Goal: Task Accomplishment & Management: Manage account settings

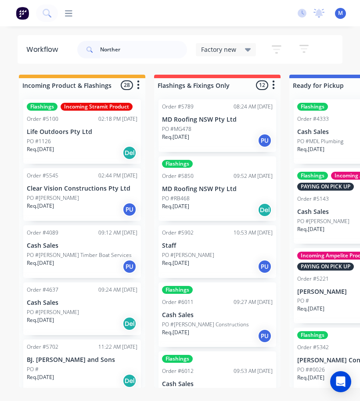
type input "Northern"
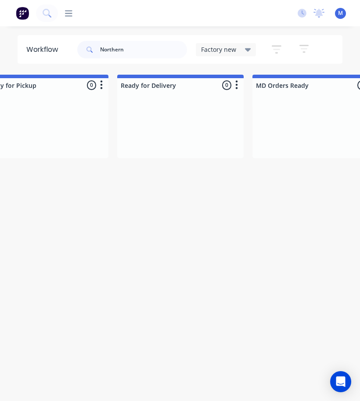
scroll to position [0, 315]
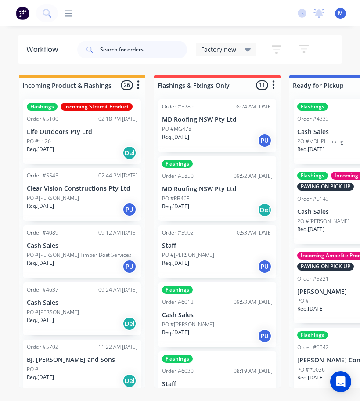
click at [137, 51] on input "text" at bounding box center [143, 50] width 87 height 18
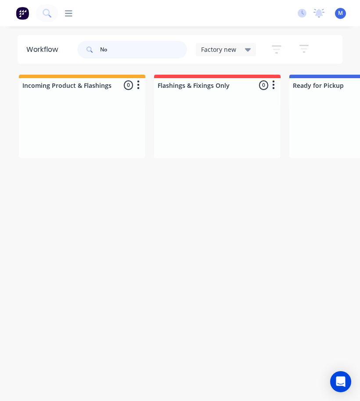
type input "N"
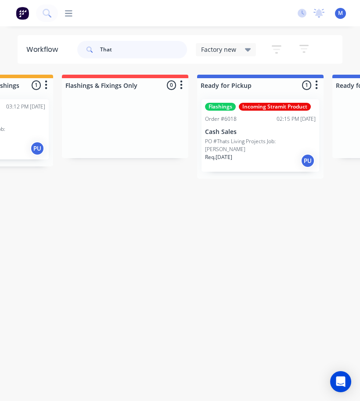
scroll to position [0, 100]
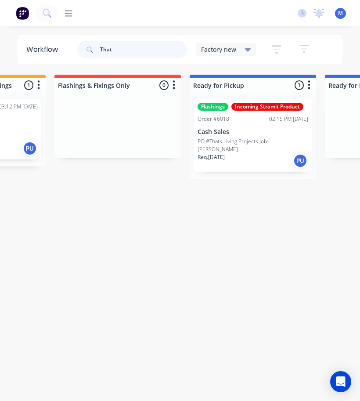
type input "That"
click at [249, 133] on p "Cash Sales" at bounding box center [253, 131] width 111 height 7
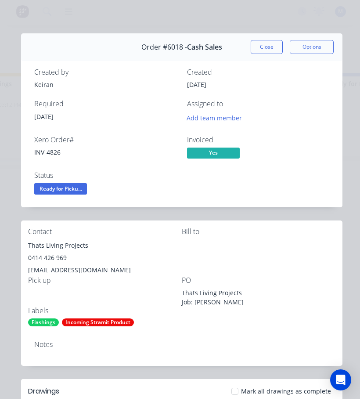
scroll to position [0, 0]
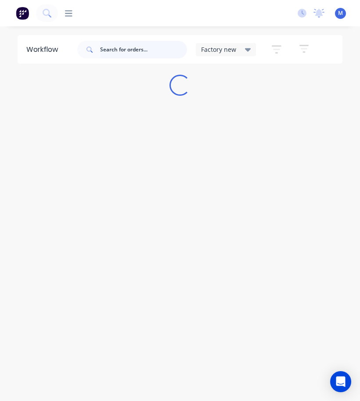
click at [142, 44] on input "text" at bounding box center [143, 50] width 87 height 18
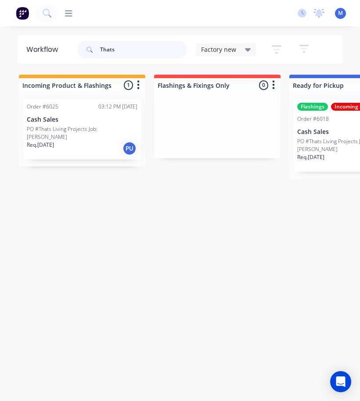
type input "Thats"
click at [109, 129] on p "PO #Thats Living Projects Job: [PERSON_NAME]" at bounding box center [82, 133] width 111 height 16
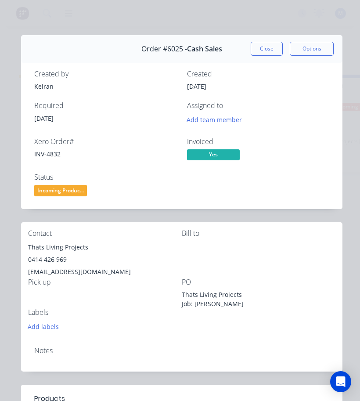
click at [276, 48] on button "Close" at bounding box center [267, 49] width 32 height 14
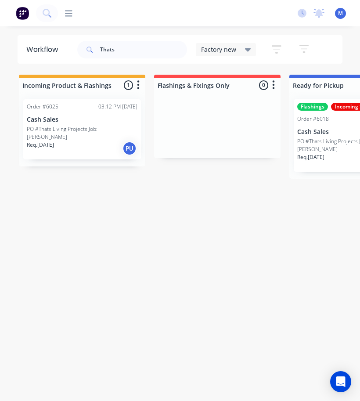
click at [317, 153] on p "Req. 25/09/25" at bounding box center [310, 157] width 27 height 8
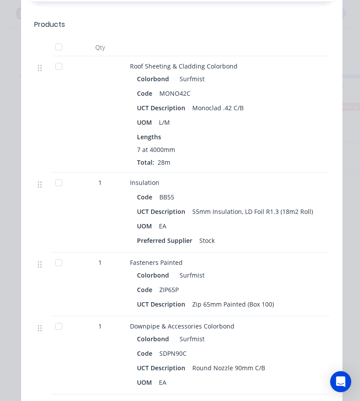
scroll to position [861, 0]
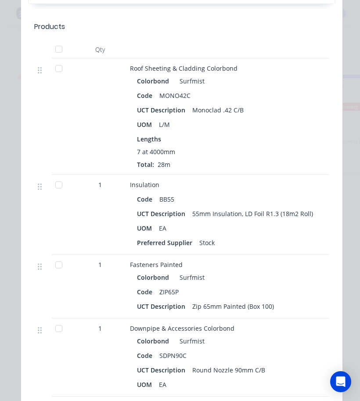
click at [61, 75] on div at bounding box center [59, 69] width 18 height 18
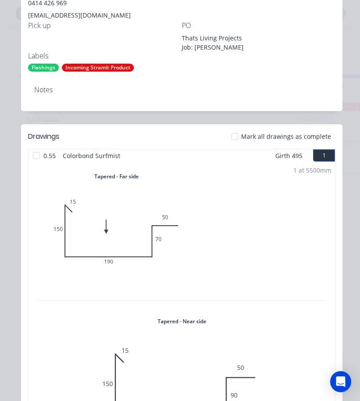
scroll to position [257, 0]
click at [238, 132] on div at bounding box center [235, 136] width 18 height 18
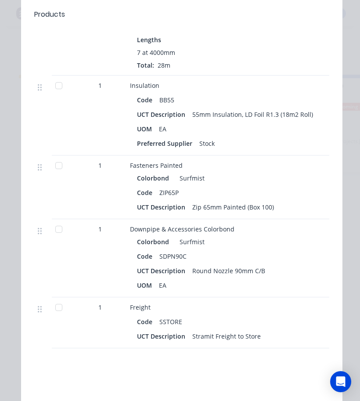
scroll to position [961, 0]
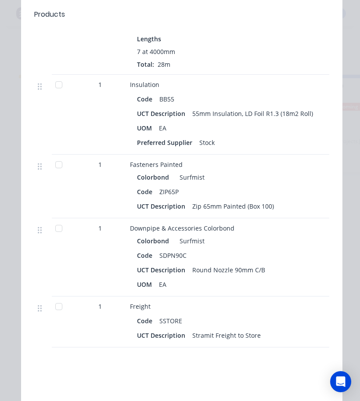
click at [63, 89] on div at bounding box center [59, 85] width 18 height 18
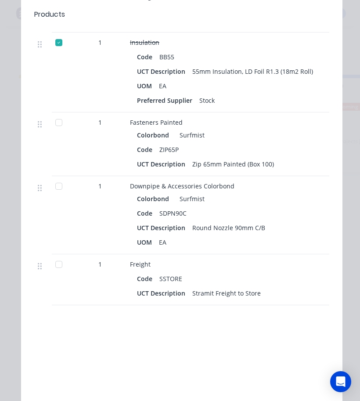
scroll to position [1002, 0]
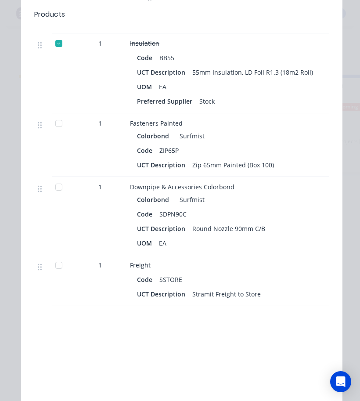
click at [61, 264] on div at bounding box center [59, 266] width 18 height 18
click at [62, 191] on div at bounding box center [59, 187] width 18 height 18
click at [57, 125] on div at bounding box center [59, 124] width 18 height 18
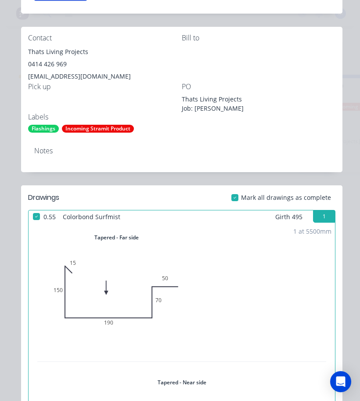
scroll to position [138, 0]
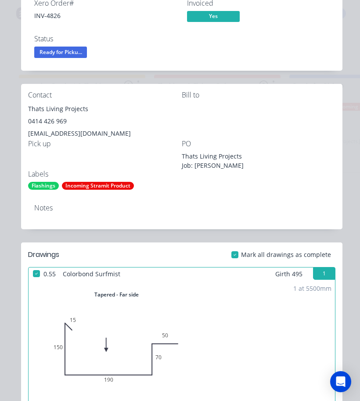
click at [52, 51] on span "Ready for Picku..." at bounding box center [60, 52] width 53 height 11
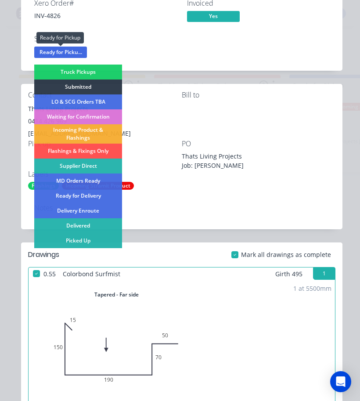
click at [68, 242] on div "Picked Up" at bounding box center [78, 240] width 88 height 15
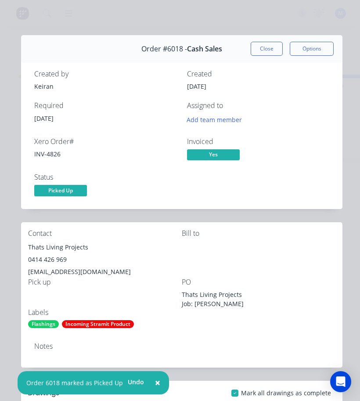
scroll to position [0, 0]
click at [267, 46] on button "Close" at bounding box center [267, 49] width 32 height 14
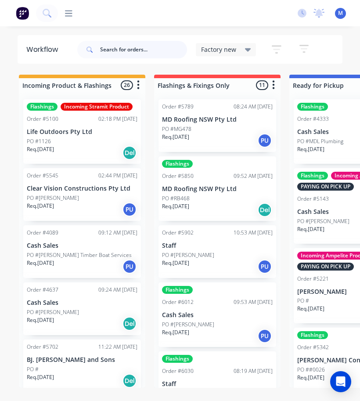
click at [107, 46] on input "text" at bounding box center [143, 50] width 87 height 18
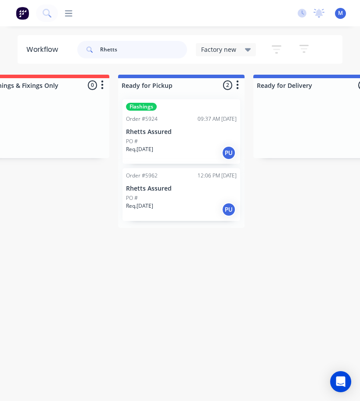
scroll to position [0, 188]
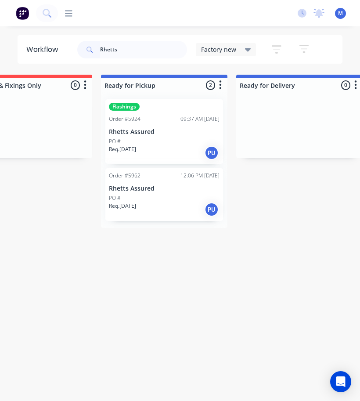
click at [166, 138] on div "PO #" at bounding box center [164, 142] width 111 height 8
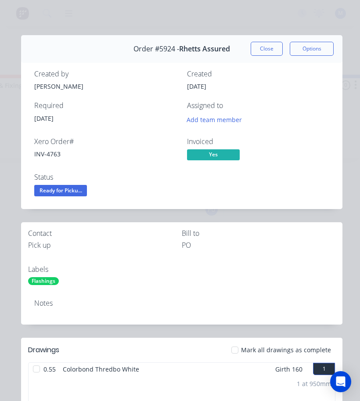
scroll to position [0, 0]
click at [269, 52] on button "Close" at bounding box center [267, 49] width 32 height 14
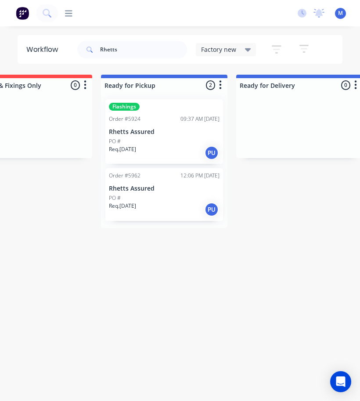
click at [188, 196] on div "PO #" at bounding box center [164, 198] width 111 height 8
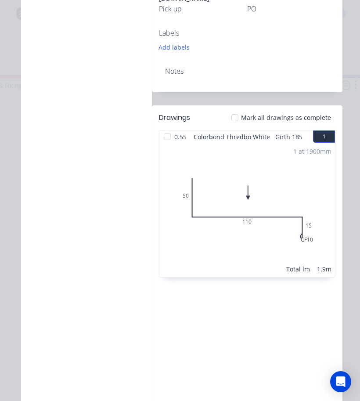
scroll to position [292, 0]
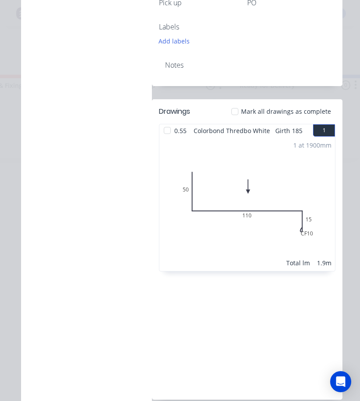
click at [242, 103] on div at bounding box center [235, 112] width 18 height 18
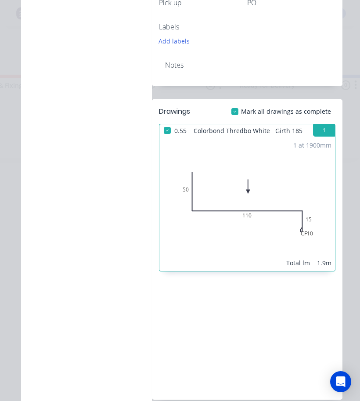
click at [243, 103] on div at bounding box center [235, 112] width 18 height 18
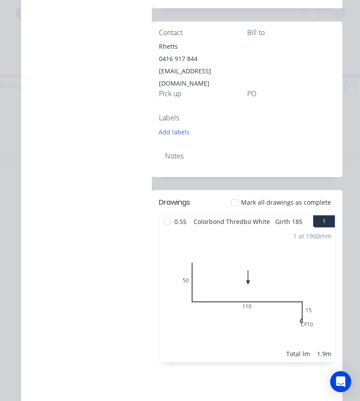
scroll to position [201, 0]
click at [163, 212] on div at bounding box center [168, 221] width 18 height 18
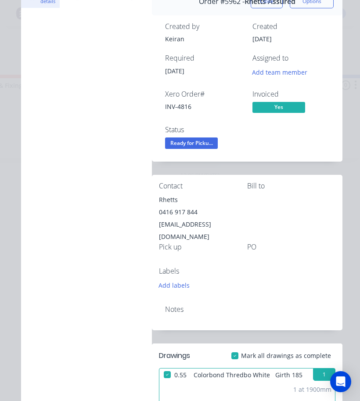
scroll to position [47, 0]
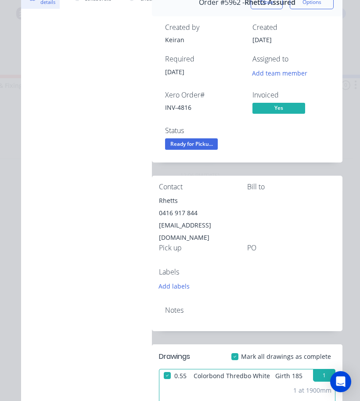
click at [203, 145] on span "Ready for Picku..." at bounding box center [191, 143] width 53 height 11
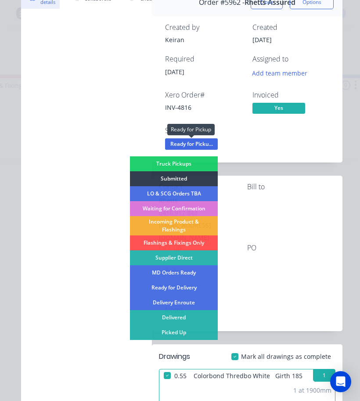
click at [191, 332] on div "Picked Up" at bounding box center [174, 332] width 88 height 15
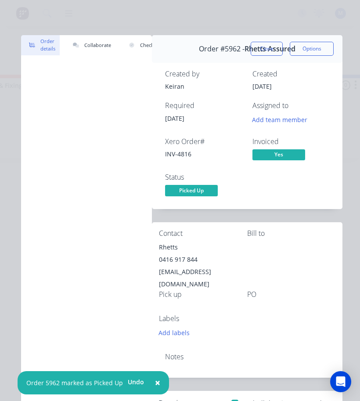
scroll to position [0, 0]
click at [266, 43] on button "Close" at bounding box center [267, 49] width 32 height 14
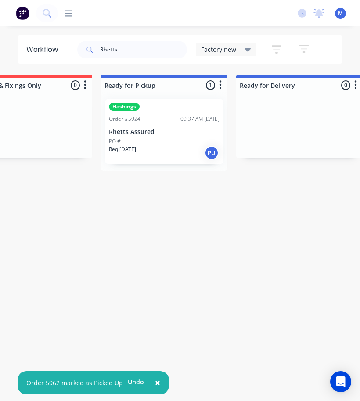
click at [179, 128] on p "Rhetts Assured" at bounding box center [164, 131] width 111 height 7
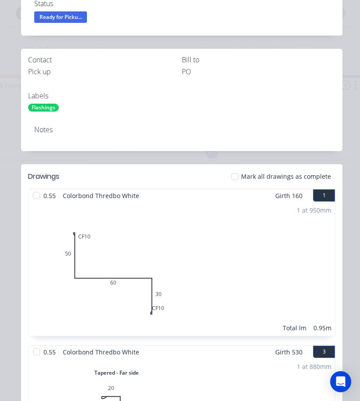
scroll to position [174, 0]
click at [244, 177] on div at bounding box center [235, 176] width 18 height 18
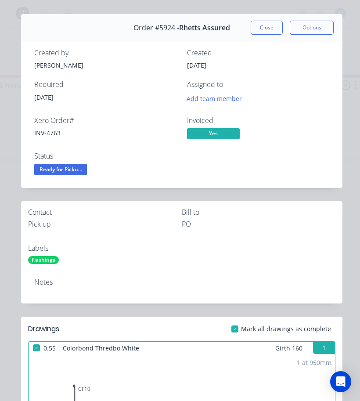
scroll to position [22, 0]
click at [71, 168] on span "Ready for Picku..." at bounding box center [60, 168] width 53 height 11
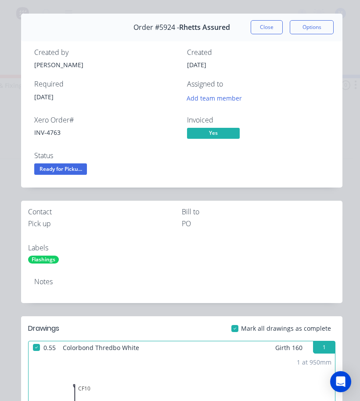
click at [70, 168] on span "Ready for Picku..." at bounding box center [60, 168] width 53 height 11
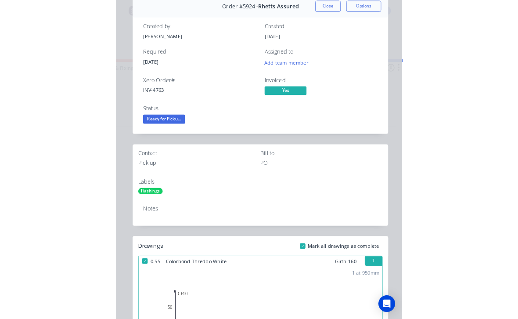
scroll to position [36, 0]
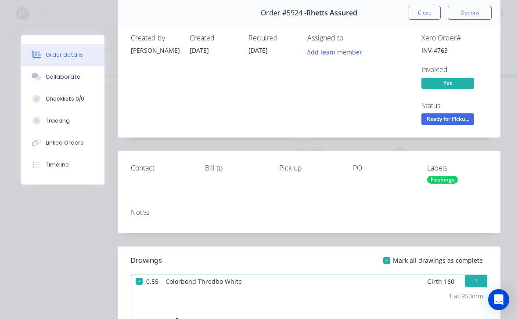
click at [360, 123] on span "Ready for Picku..." at bounding box center [448, 118] width 53 height 11
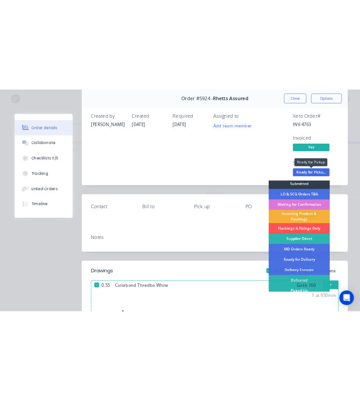
scroll to position [17, 0]
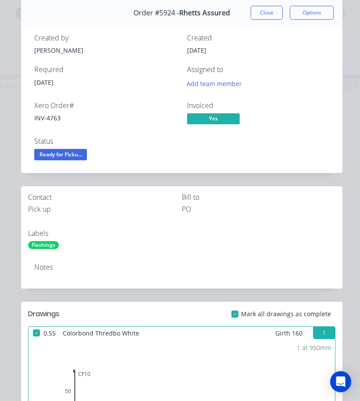
click at [62, 155] on span "Ready for Picku..." at bounding box center [60, 154] width 53 height 11
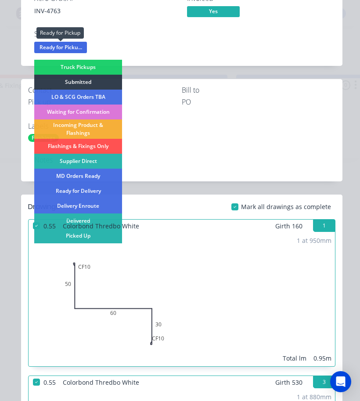
scroll to position [143, 0]
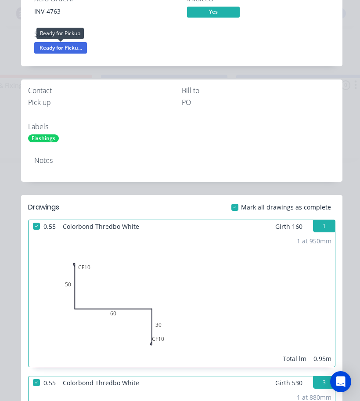
click at [90, 237] on div "1 at 950mm Total lm 0.95m" at bounding box center [182, 300] width 307 height 134
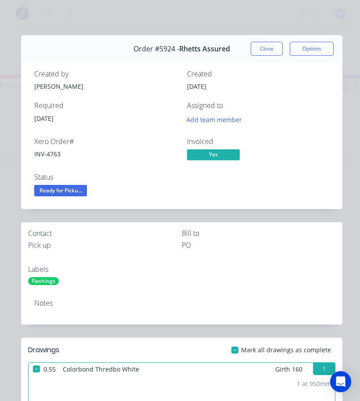
scroll to position [0, 0]
click at [72, 193] on span "Ready for Picku..." at bounding box center [60, 190] width 53 height 11
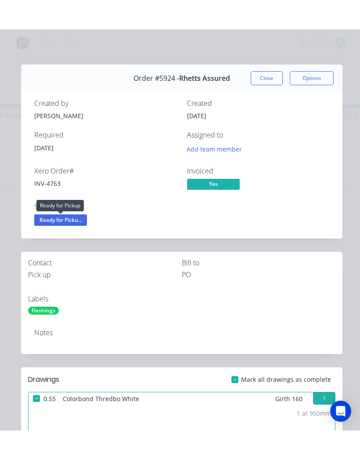
scroll to position [3, 0]
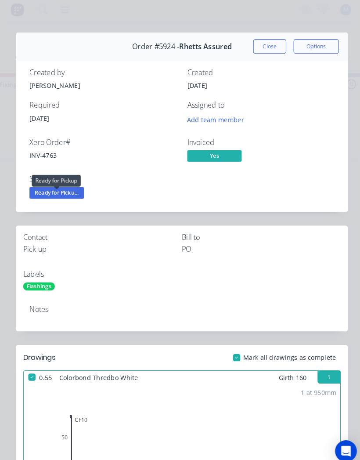
click at [47, 185] on span "Ready for Picku..." at bounding box center [60, 190] width 53 height 11
click at [69, 378] on div "1 at 950mm Total lm 0.95m" at bounding box center [182, 443] width 307 height 134
click at [233, 347] on div at bounding box center [235, 350] width 18 height 18
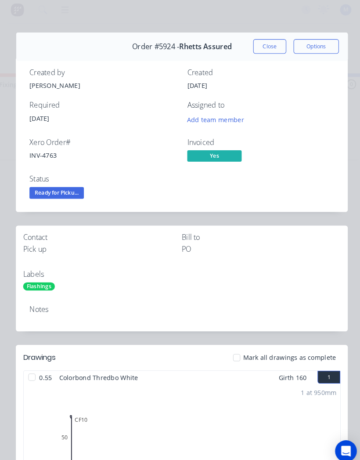
click at [53, 185] on span "Ready for Picku..." at bounding box center [60, 190] width 53 height 11
click at [63, 377] on div "1 at 950mm Total lm 0.95m" at bounding box center [182, 443] width 307 height 134
click at [239, 345] on div at bounding box center [235, 350] width 18 height 18
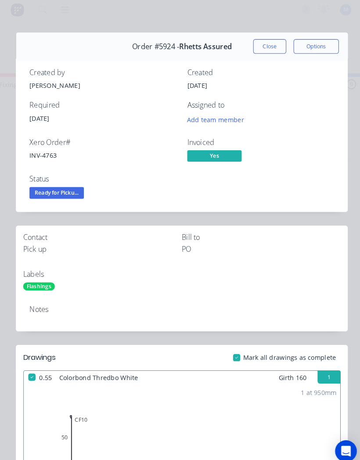
click at [263, 48] on button "Close" at bounding box center [267, 49] width 32 height 14
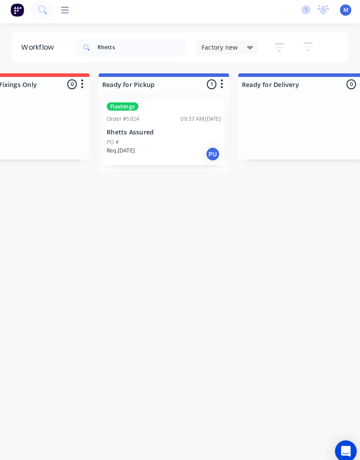
click at [153, 121] on div "Flashings Order #5924 09:37 AM [DATE] Rhetts Assured PO # Req. [DATE] PU" at bounding box center [164, 131] width 118 height 65
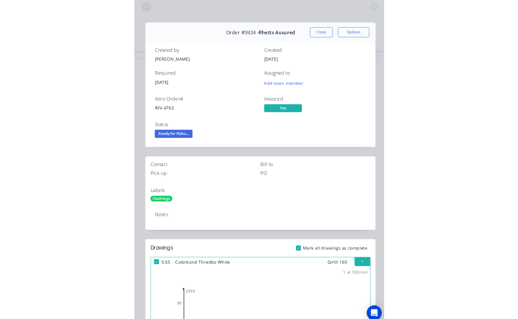
scroll to position [0, 0]
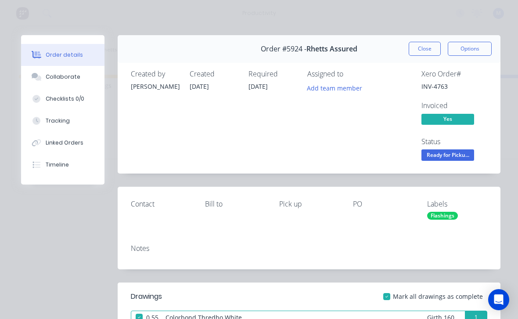
click at [360, 154] on span "Ready for Picku..." at bounding box center [448, 154] width 53 height 11
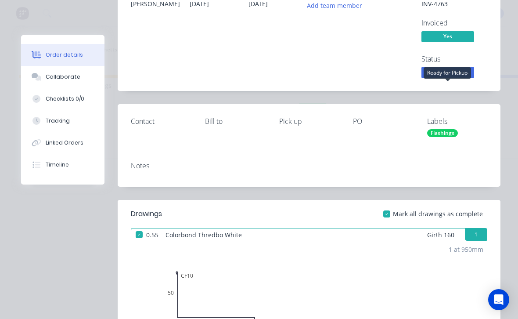
scroll to position [84, 0]
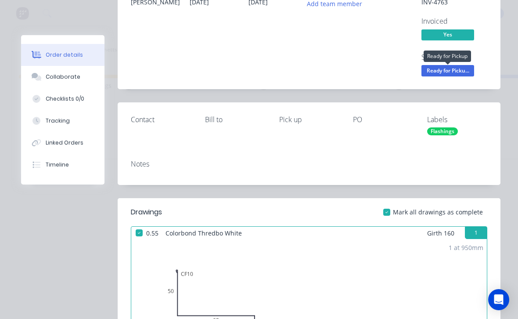
click at [360, 73] on span "Ready for Picku..." at bounding box center [448, 70] width 53 height 11
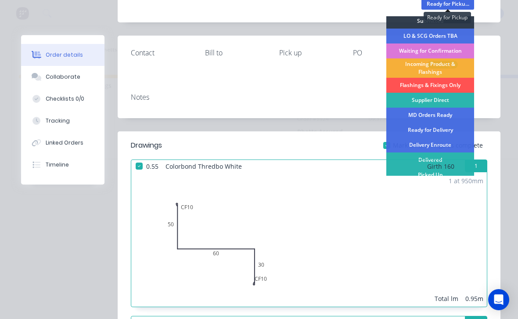
scroll to position [17, 0]
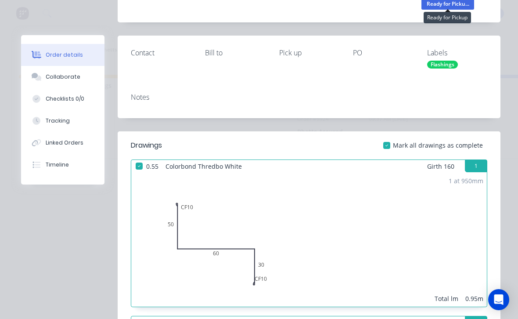
click at [360, 176] on div "1 at 950mm Total lm 0.95m" at bounding box center [309, 240] width 356 height 134
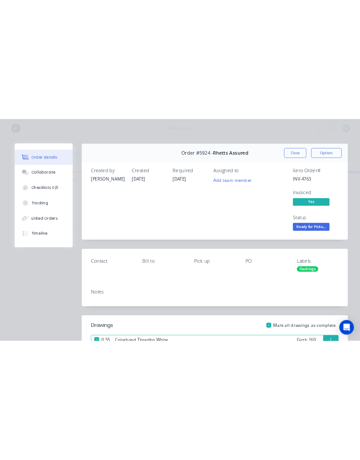
scroll to position [0, 0]
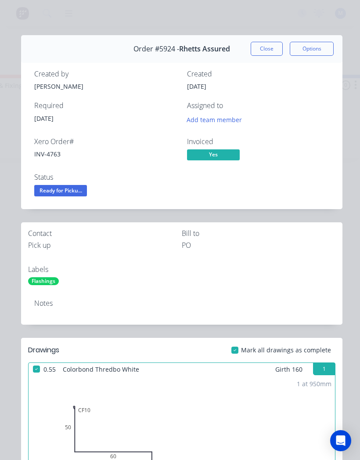
click at [272, 50] on button "Close" at bounding box center [267, 49] width 32 height 14
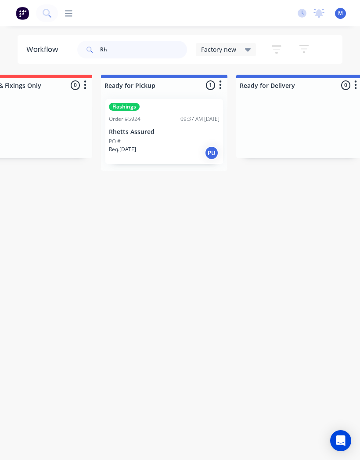
type input "R"
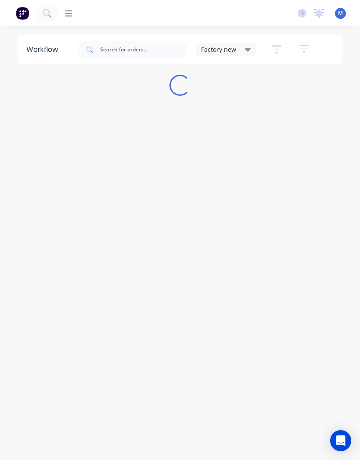
click at [166, 128] on div "Workflow Factory new Save new view None edit Factory new (Default) edit Factory…" at bounding box center [180, 247] width 360 height 425
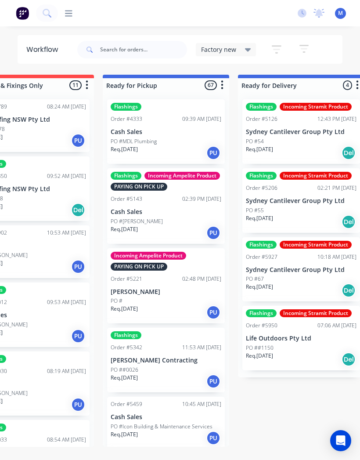
scroll to position [0, 188]
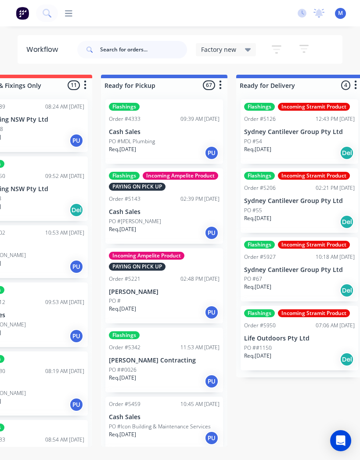
click at [150, 53] on input "text" at bounding box center [143, 50] width 87 height 18
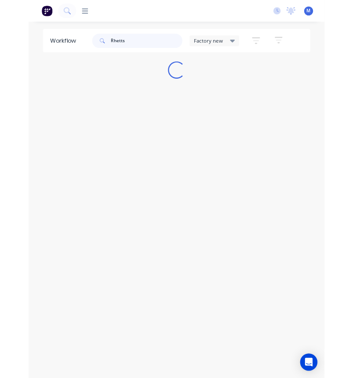
scroll to position [0, 0]
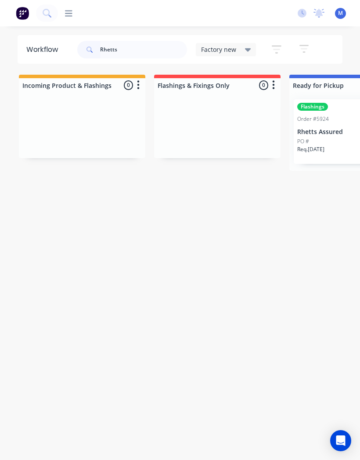
click at [328, 136] on div "Flashings Order #5924 09:37 AM [DATE] Rhetts Assured PO # Req. [DATE] PU" at bounding box center [353, 131] width 118 height 65
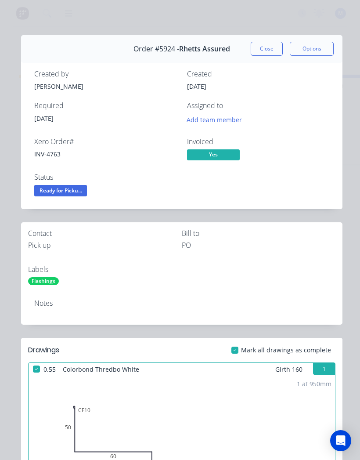
click at [74, 194] on span "Ready for Picku..." at bounding box center [60, 190] width 53 height 11
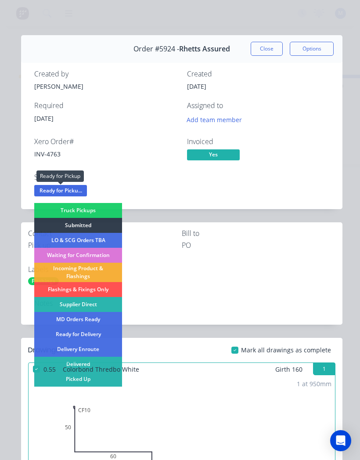
click at [108, 382] on div "1 at 950mm Total lm 0.95m" at bounding box center [182, 443] width 307 height 134
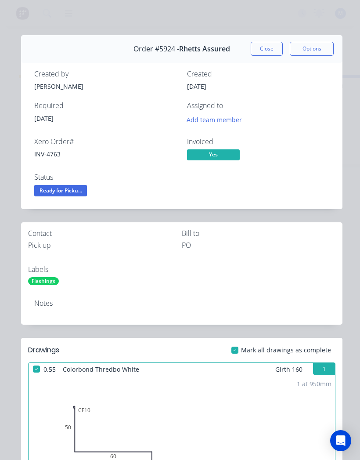
click at [62, 189] on span "Ready for Picku..." at bounding box center [60, 190] width 53 height 11
click at [83, 378] on div "1 at 950mm Total lm 0.95m" at bounding box center [182, 443] width 307 height 134
click at [72, 191] on span "Ready for Picku..." at bounding box center [60, 190] width 53 height 11
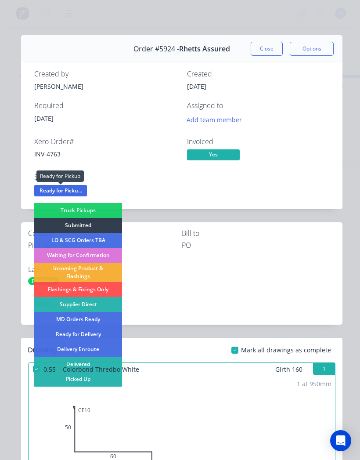
click at [83, 376] on div "1 at 950mm Total lm 0.95m" at bounding box center [182, 443] width 307 height 134
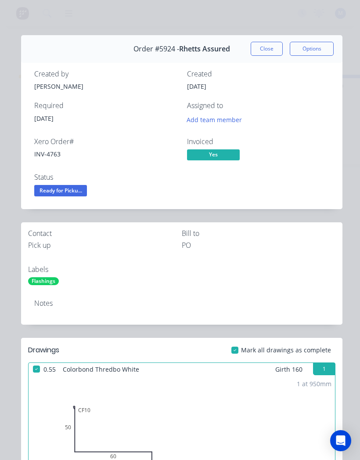
click at [74, 193] on span "Ready for Picku..." at bounding box center [60, 190] width 53 height 11
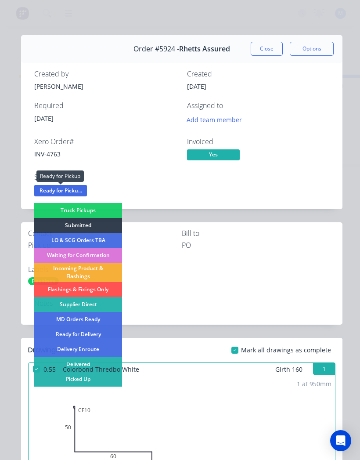
click at [92, 376] on div "1 at 950mm Total lm 0.95m" at bounding box center [182, 443] width 307 height 134
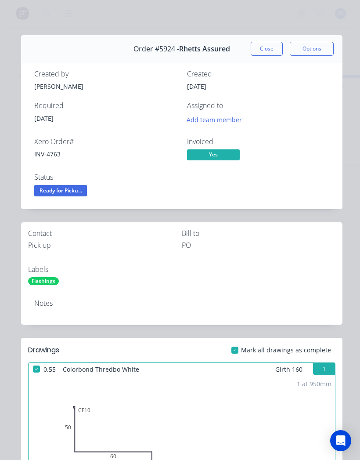
click at [274, 53] on button "Close" at bounding box center [267, 49] width 32 height 14
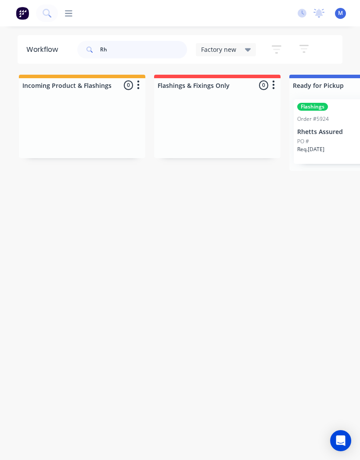
type input "R"
